Goal: Book appointment/travel/reservation

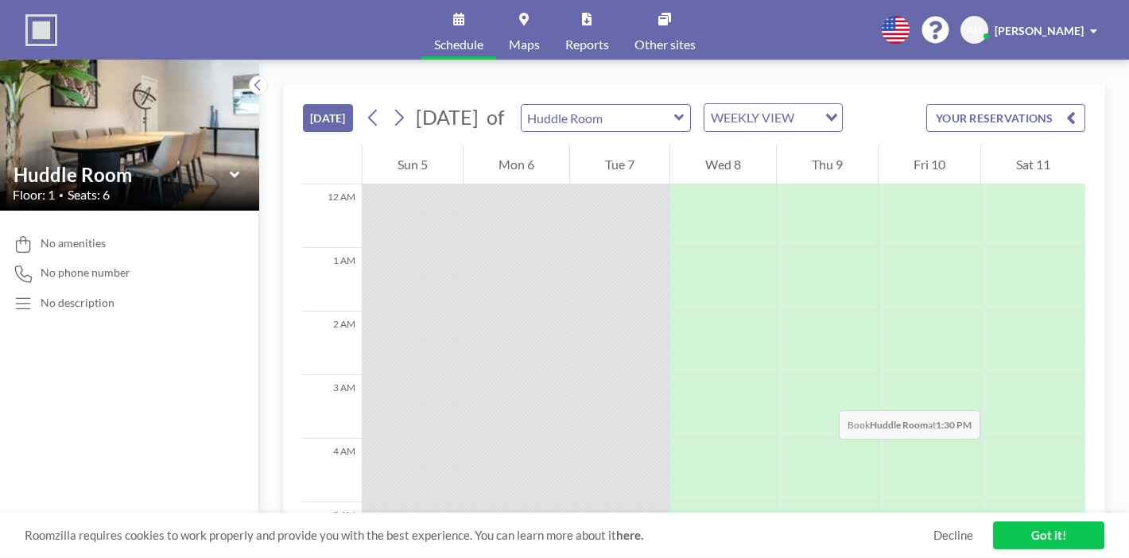
scroll to position [288, 0]
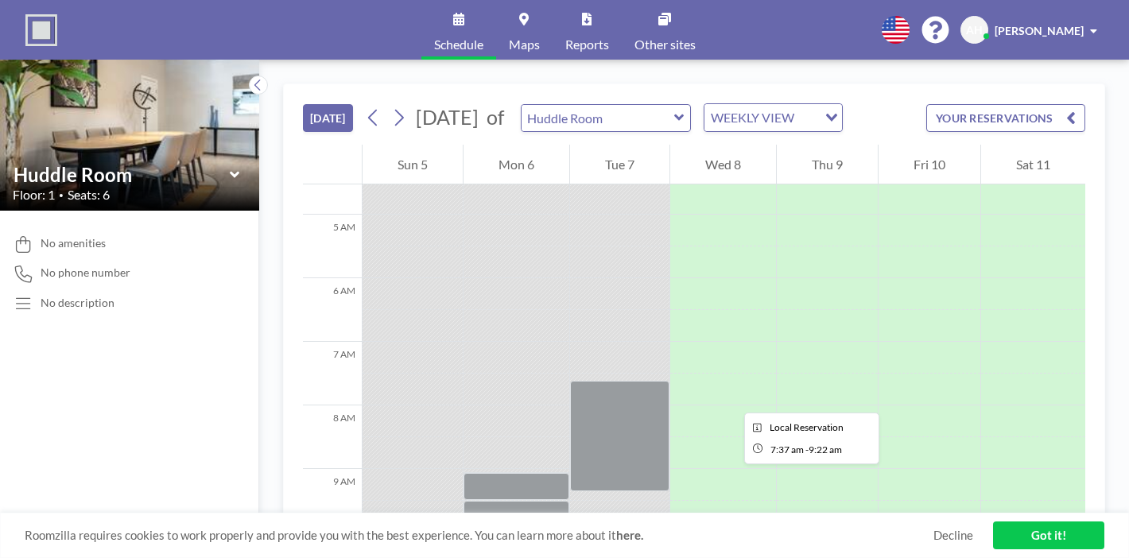
click at [588, 381] on div at bounding box center [619, 436] width 99 height 110
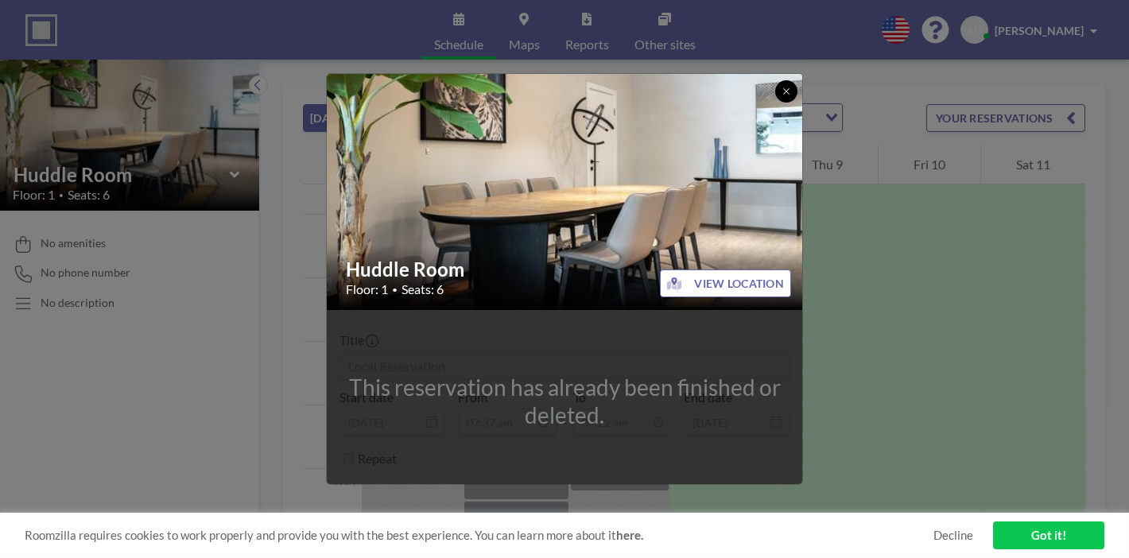
click at [781, 96] on icon at bounding box center [786, 92] width 10 height 10
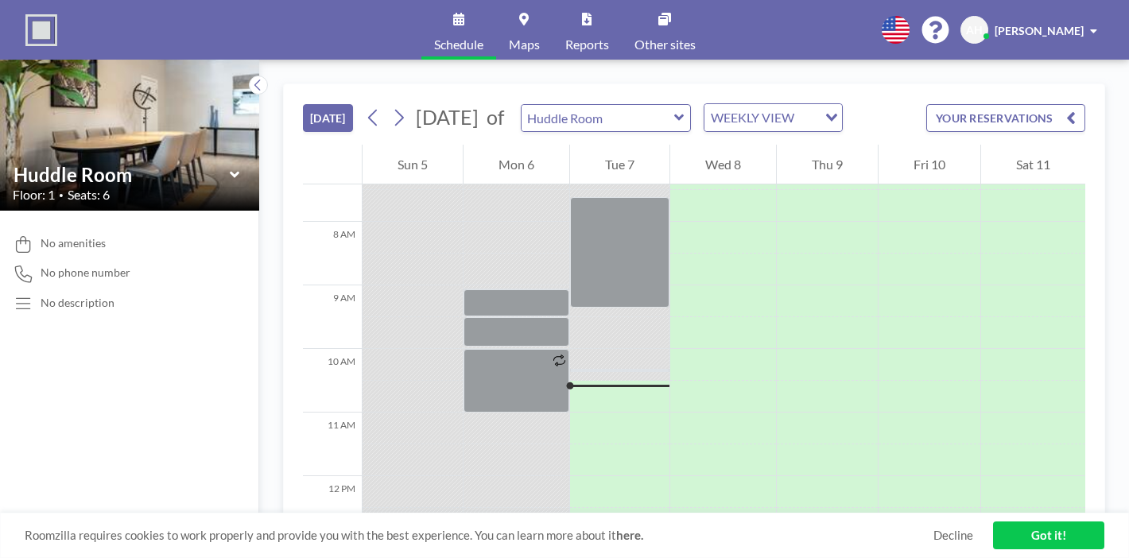
scroll to position [428, 0]
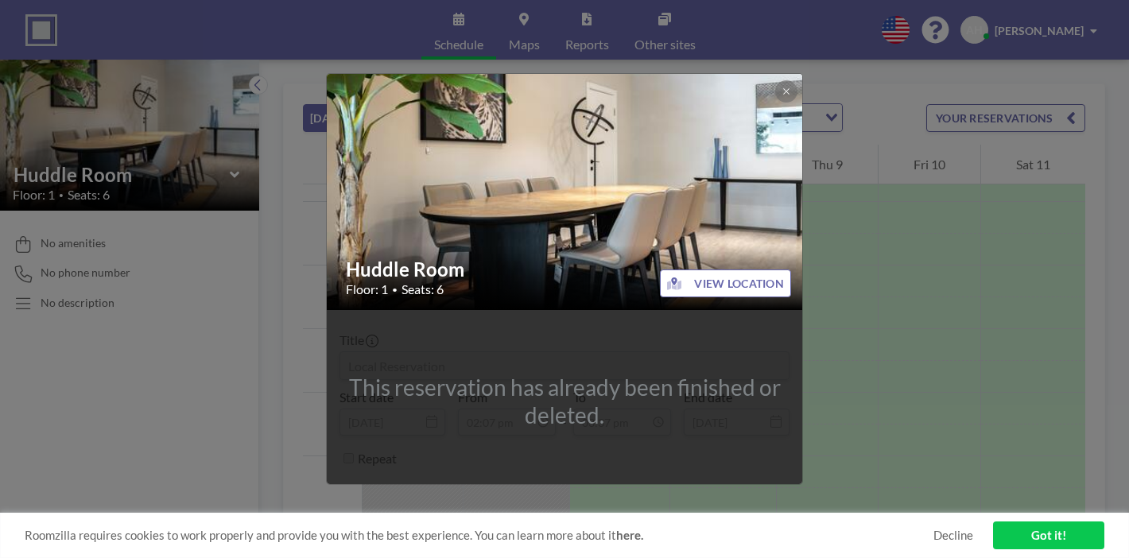
click at [811, 304] on div "Huddle Room Floor: 1 • Seats: 6 VIEW LOCATION This reservation has already been…" at bounding box center [564, 279] width 1129 height 558
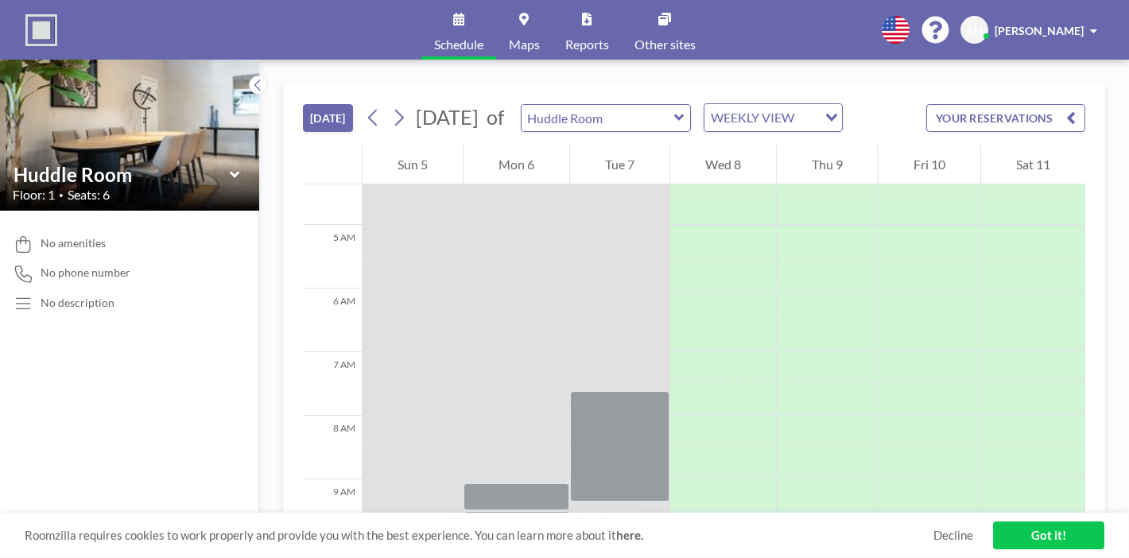
scroll to position [272, 0]
click at [586, 397] on div at bounding box center [619, 452] width 99 height 110
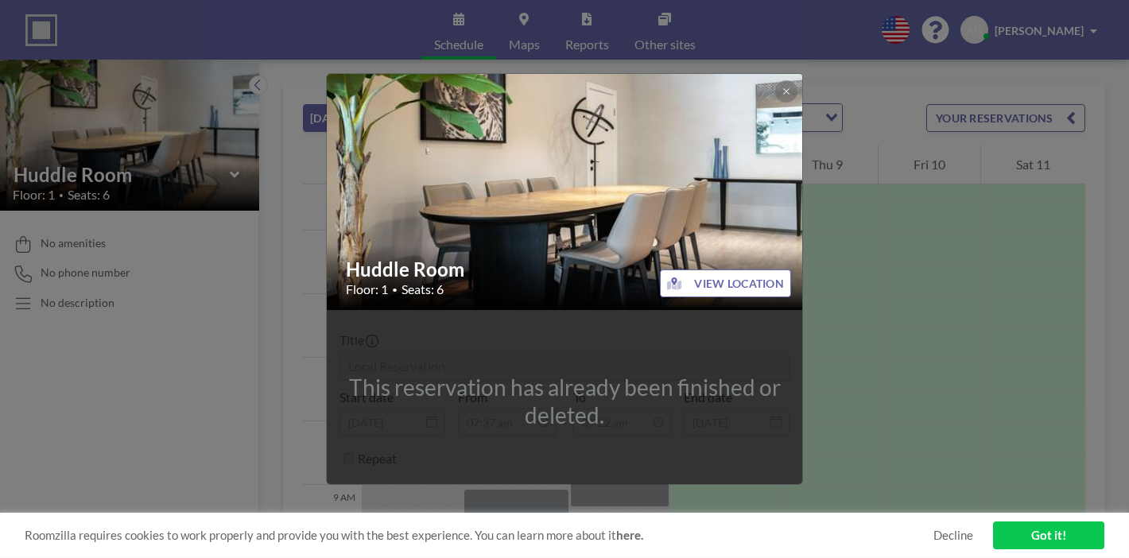
click at [898, 326] on div "Huddle Room Floor: 1 • Seats: 6 VIEW LOCATION This reservation has already been…" at bounding box center [564, 279] width 1129 height 558
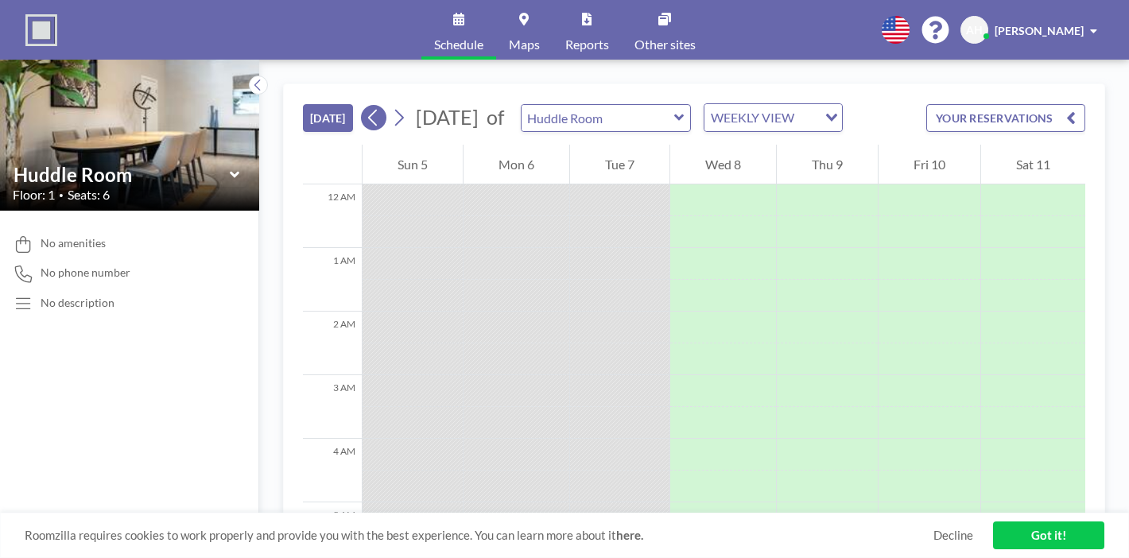
click at [366, 106] on icon at bounding box center [373, 118] width 15 height 24
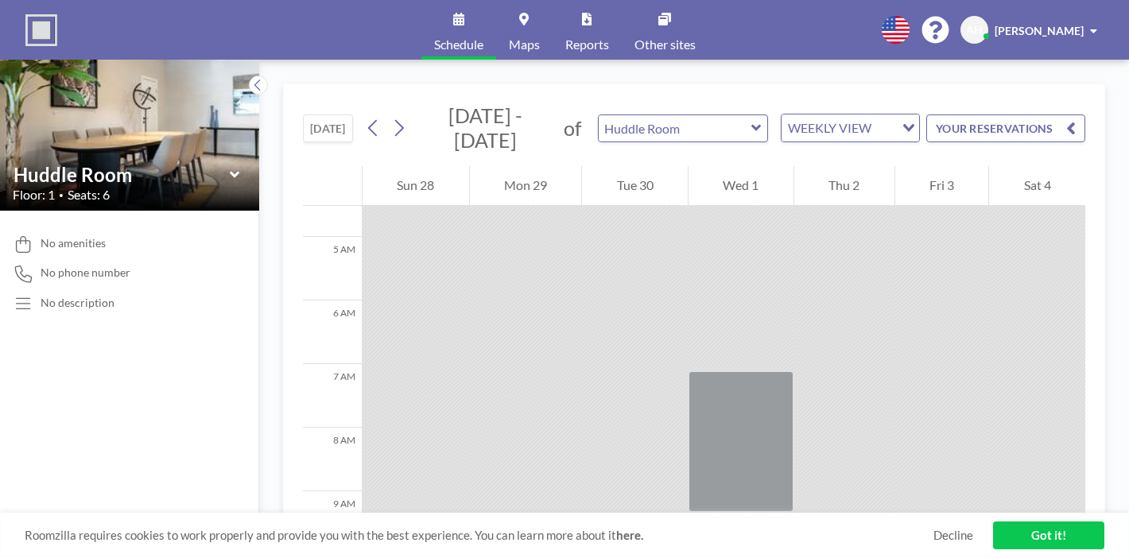
scroll to position [870, 0]
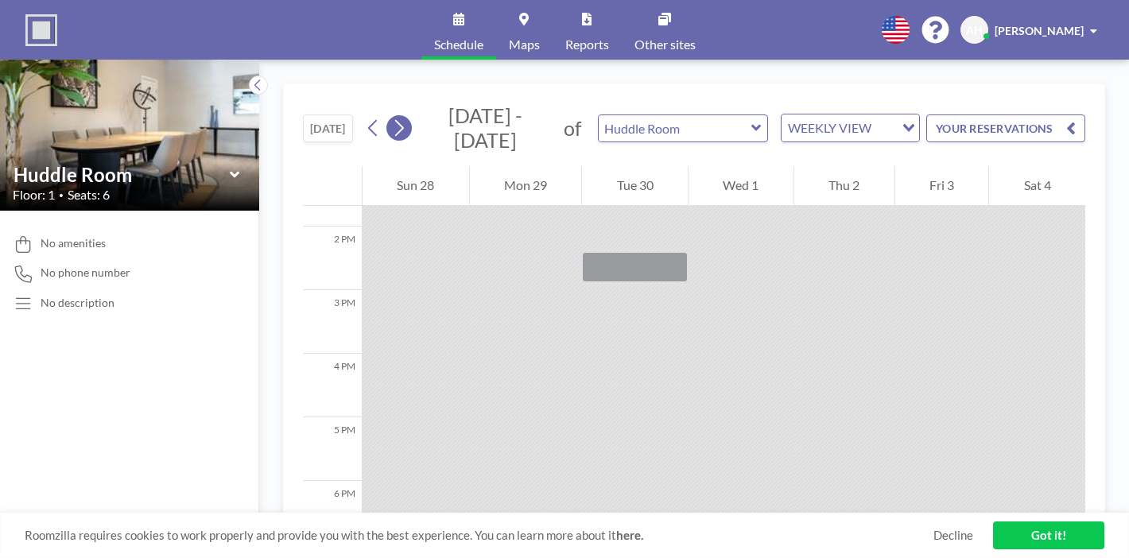
click at [391, 116] on icon at bounding box center [398, 128] width 15 height 24
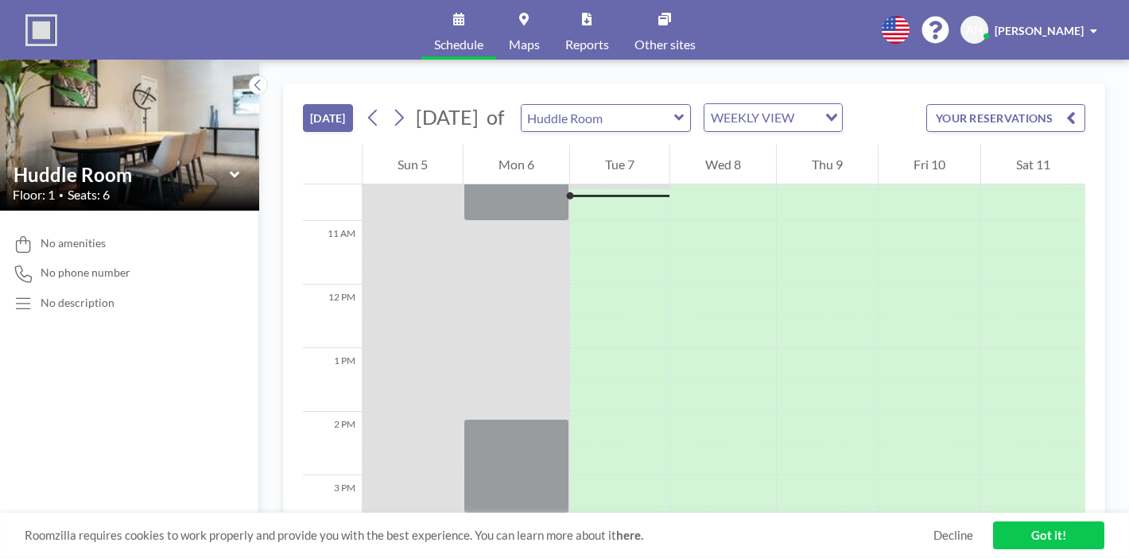
scroll to position [144, 0]
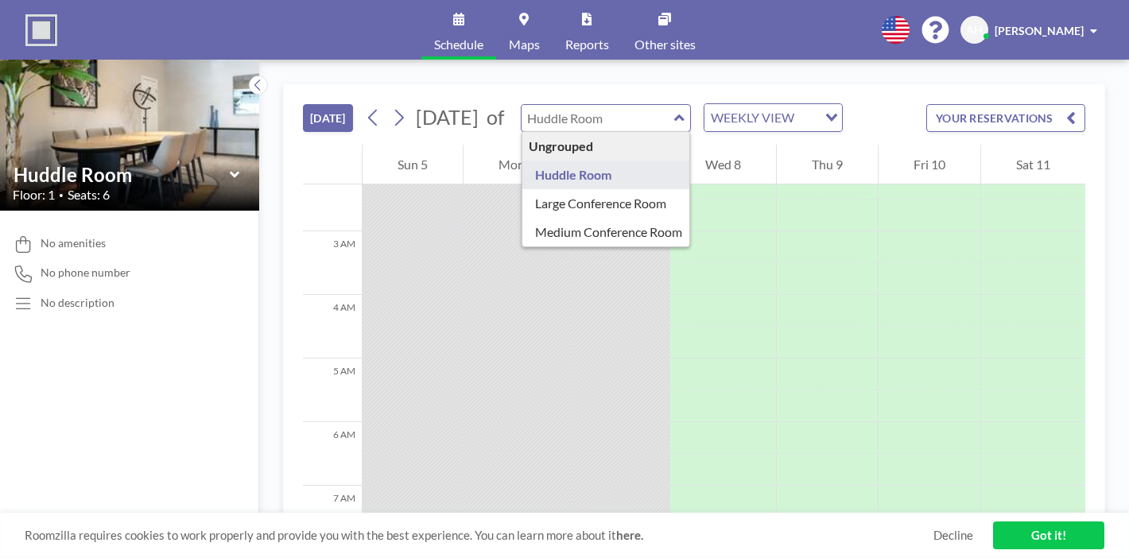
click at [579, 105] on input "text" at bounding box center [597, 118] width 153 height 26
type input "Medium Conference Room"
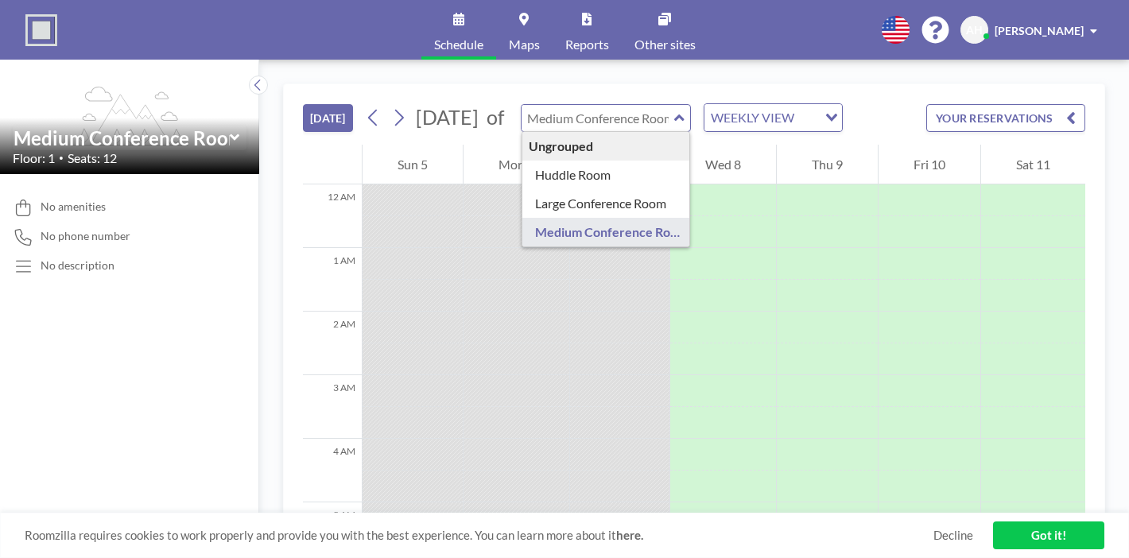
click at [577, 105] on input "text" at bounding box center [597, 118] width 153 height 26
type input "Large Conference Room"
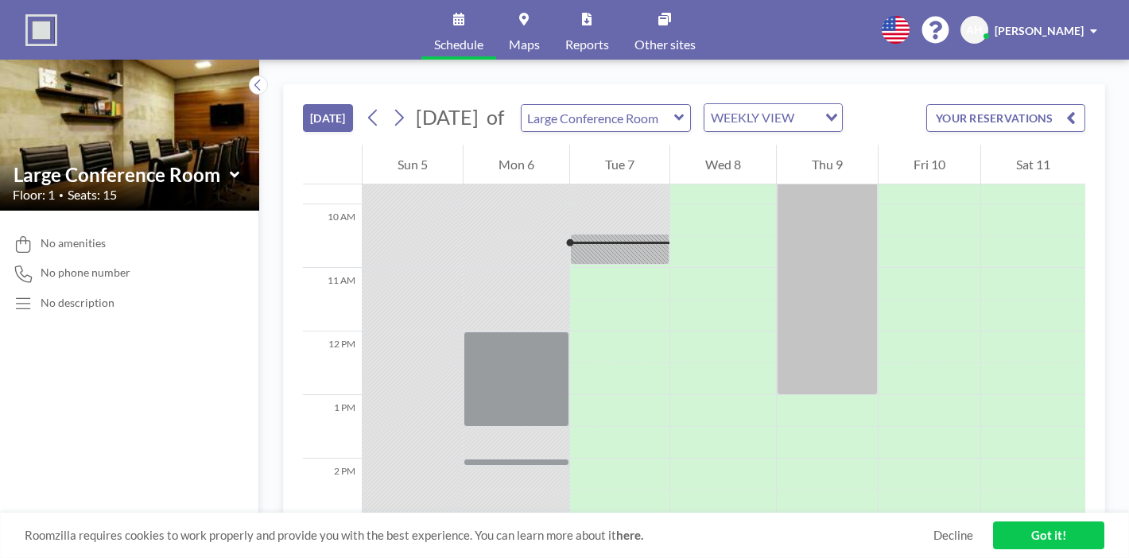
scroll to position [603, 0]
